Goal: Task Accomplishment & Management: Manage account settings

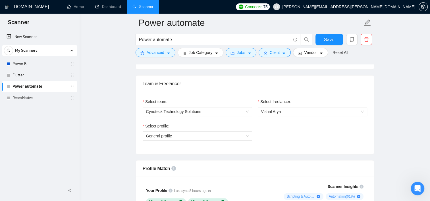
scroll to position [284, 0]
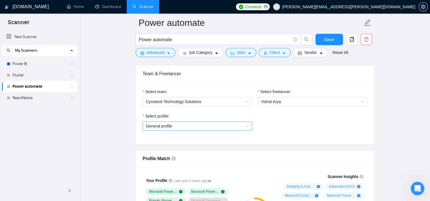
click at [241, 126] on span "General profile" at bounding box center [197, 126] width 103 height 9
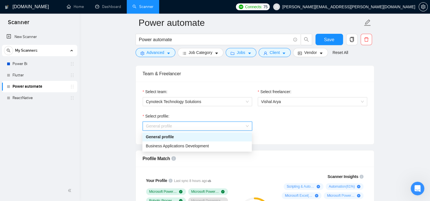
click at [241, 126] on span "General profile" at bounding box center [197, 126] width 103 height 9
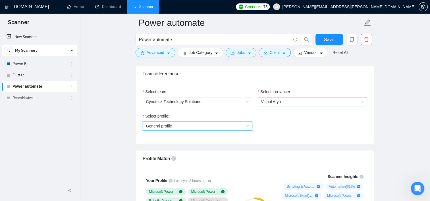
click at [325, 101] on span "Vishal Arya" at bounding box center [312, 101] width 103 height 9
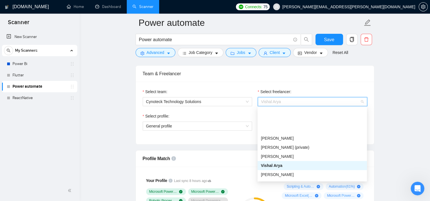
scroll to position [57, 0]
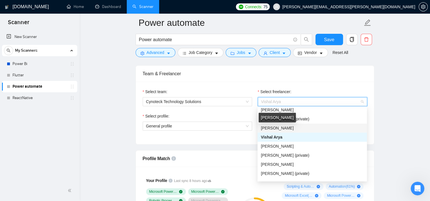
click at [281, 129] on span "[PERSON_NAME]" at bounding box center [277, 128] width 33 height 5
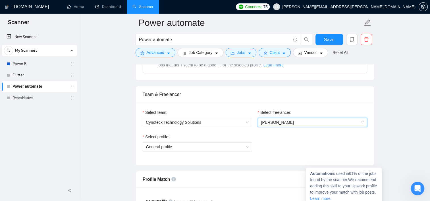
scroll to position [256, 0]
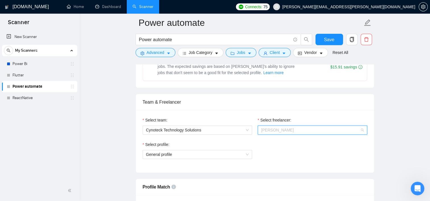
click at [317, 127] on span "[PERSON_NAME]" at bounding box center [312, 130] width 103 height 9
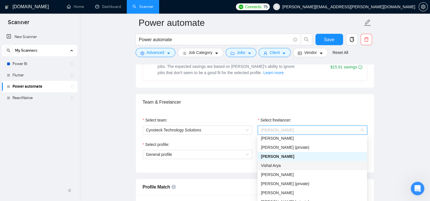
click at [305, 166] on div "Vishal Arya" at bounding box center [312, 165] width 103 height 6
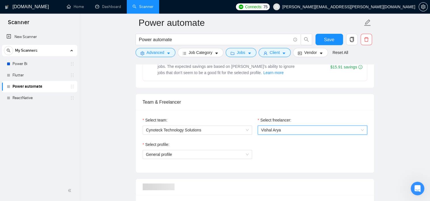
click at [324, 103] on div "Team & Freelancer" at bounding box center [255, 102] width 224 height 16
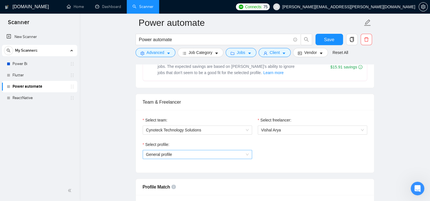
click at [215, 156] on span "General profile" at bounding box center [197, 154] width 103 height 9
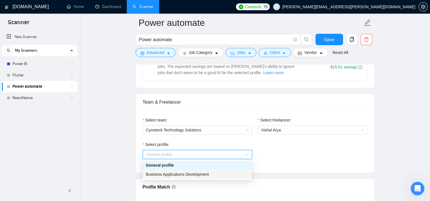
click at [209, 175] on div "Business Applications Development" at bounding box center [197, 174] width 103 height 6
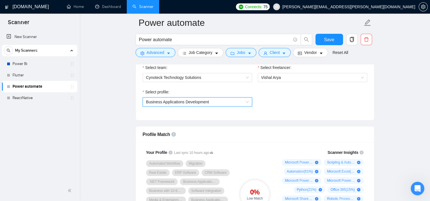
scroll to position [284, 0]
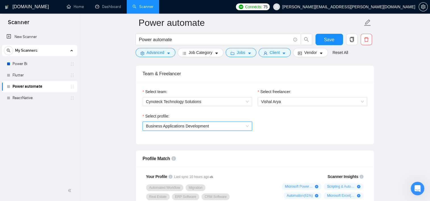
click at [214, 127] on span "Business Applications Development" at bounding box center [197, 126] width 103 height 9
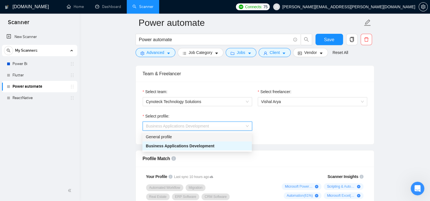
click at [204, 137] on div "General profile" at bounding box center [197, 137] width 103 height 6
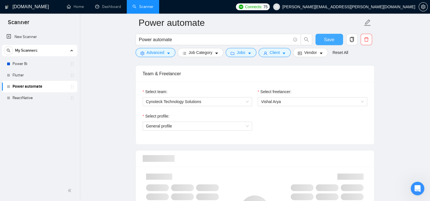
click at [333, 39] on span "Save" at bounding box center [329, 39] width 10 height 7
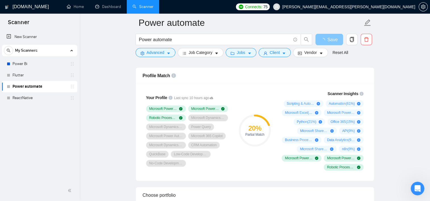
scroll to position [369, 0]
